Goal: Transaction & Acquisition: Purchase product/service

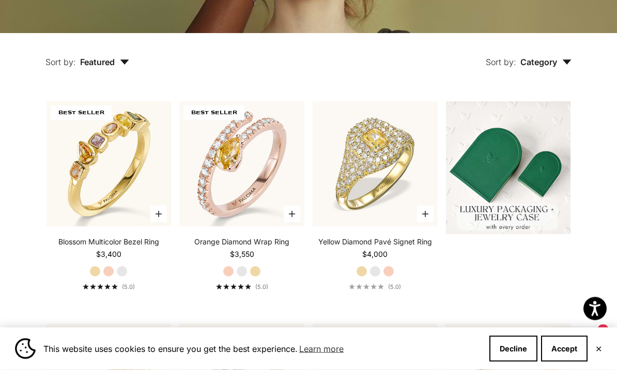
scroll to position [208, 0]
click at [228, 181] on img at bounding box center [241, 163] width 137 height 137
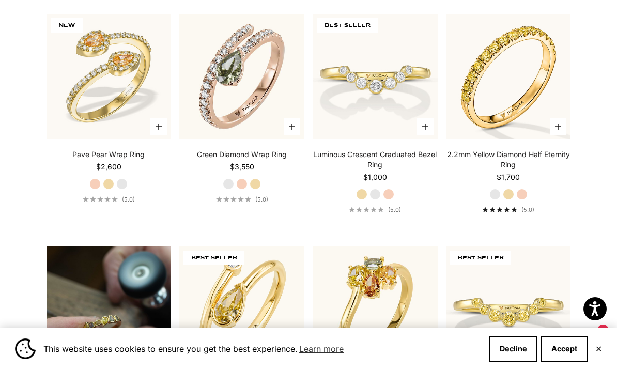
scroll to position [523, 0]
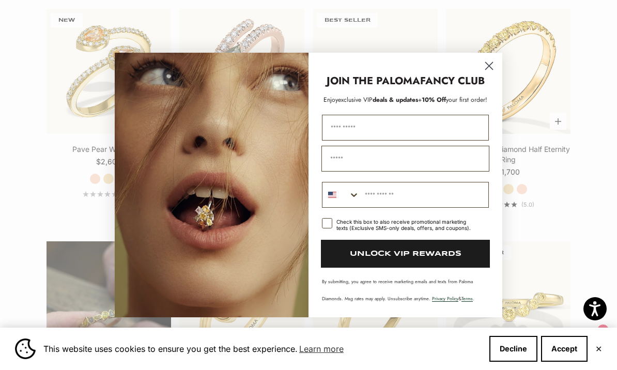
click at [494, 74] on circle "Close dialog" at bounding box center [489, 65] width 17 height 17
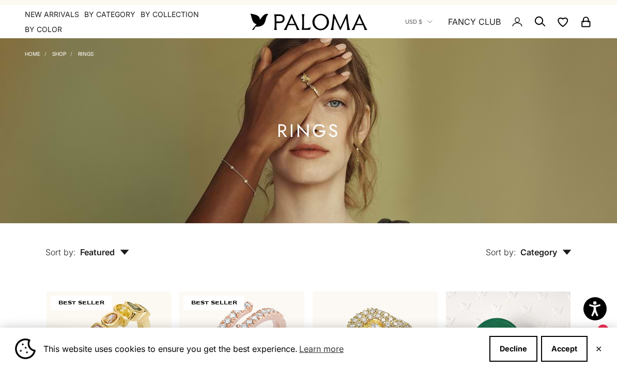
scroll to position [0, 0]
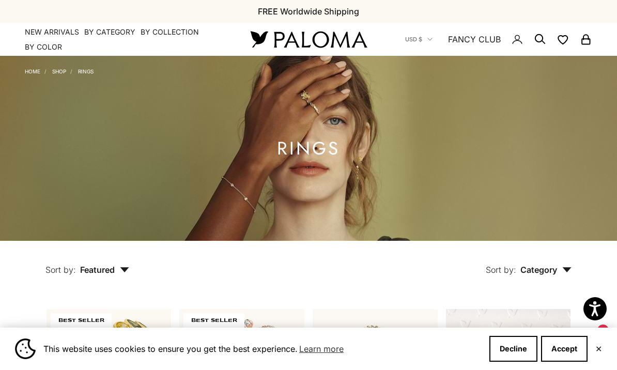
click at [105, 35] on summary "By Category" at bounding box center [109, 32] width 51 height 10
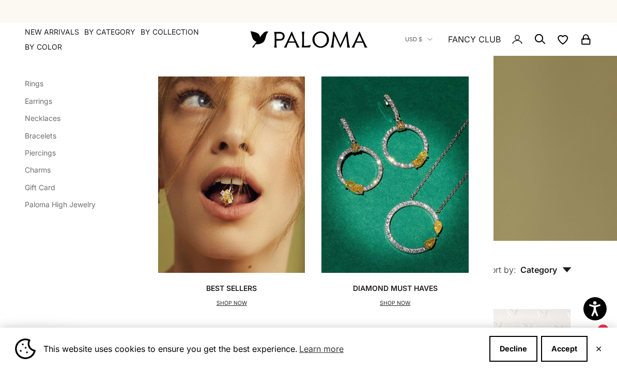
click at [37, 104] on link "Earrings" at bounding box center [38, 101] width 27 height 9
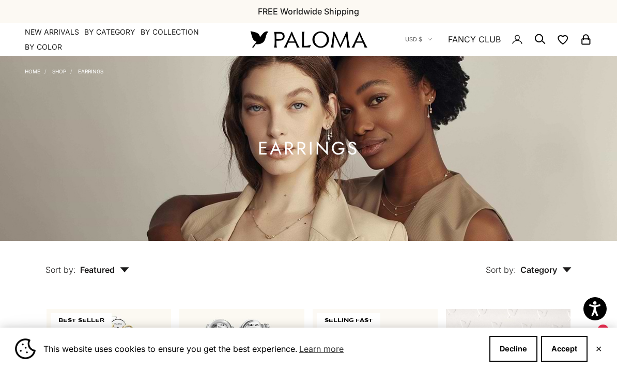
click at [167, 33] on summary "By Collection" at bounding box center [170, 32] width 58 height 10
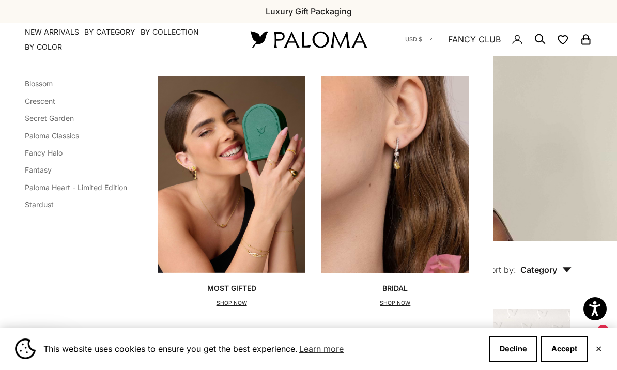
click at [39, 118] on link "Secret Garden" at bounding box center [49, 118] width 49 height 9
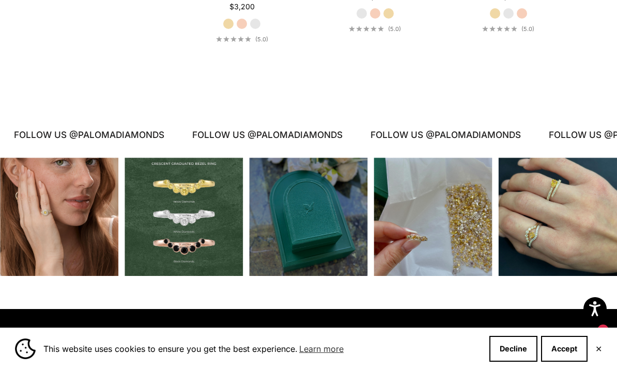
scroll to position [936, 0]
